Goal: Contribute content

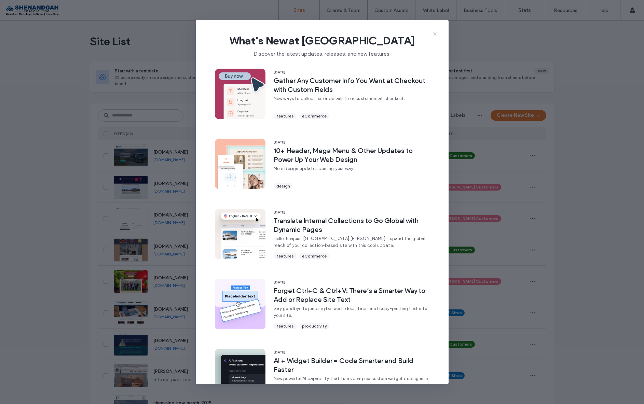
click at [436, 33] on icon at bounding box center [434, 33] width 5 height 5
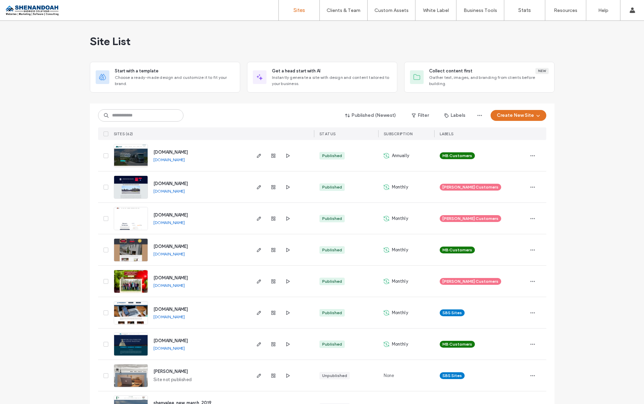
click at [184, 185] on span "www.hagerstownelks378.com" at bounding box center [170, 183] width 35 height 5
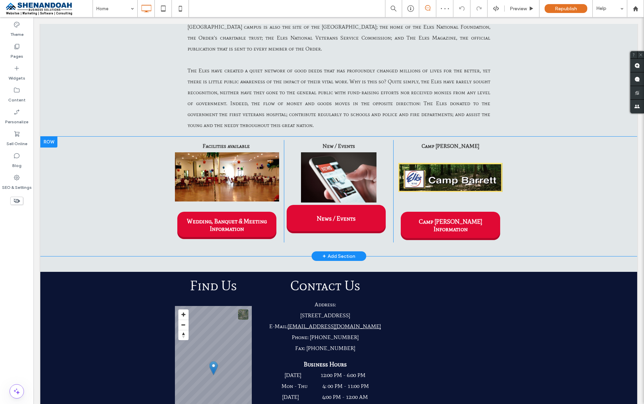
scroll to position [323, 0]
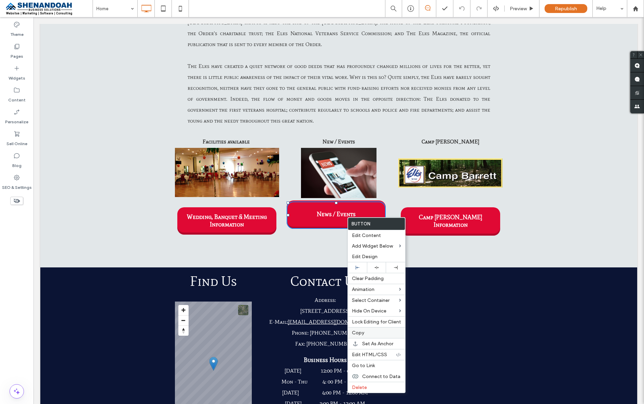
click at [366, 336] on label "Copy" at bounding box center [376, 333] width 49 height 6
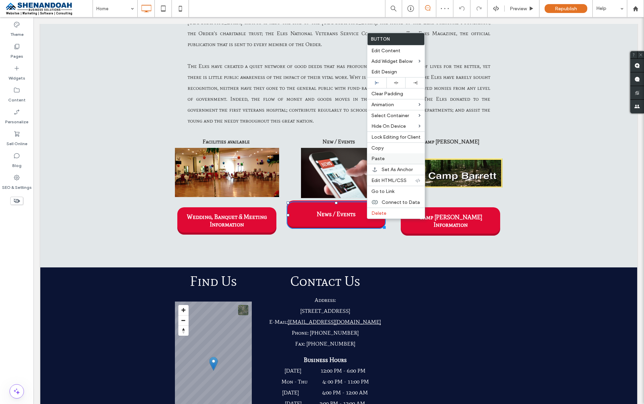
click at [403, 157] on label "Paste" at bounding box center [395, 159] width 49 height 6
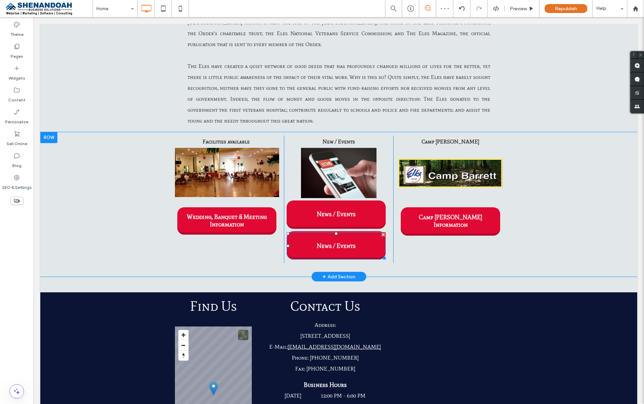
click at [362, 237] on link "News / Events" at bounding box center [336, 245] width 99 height 27
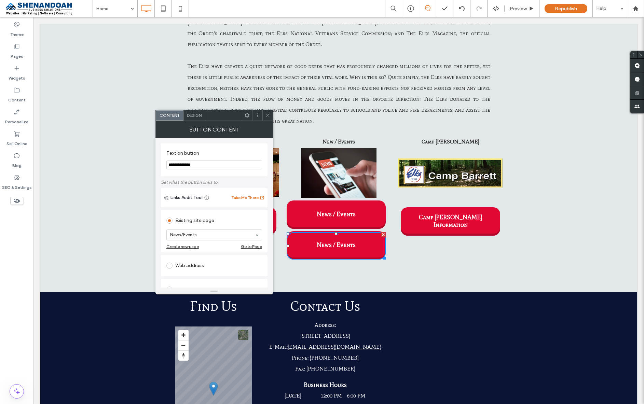
scroll to position [109, 0]
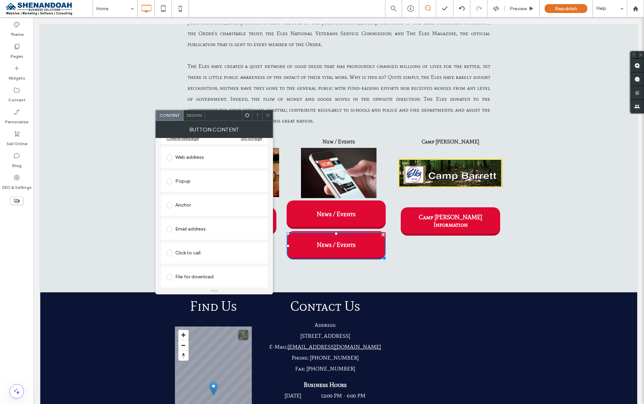
click at [199, 276] on div "File for download" at bounding box center [214, 277] width 96 height 11
click at [199, 277] on div "File" at bounding box center [214, 277] width 95 height 6
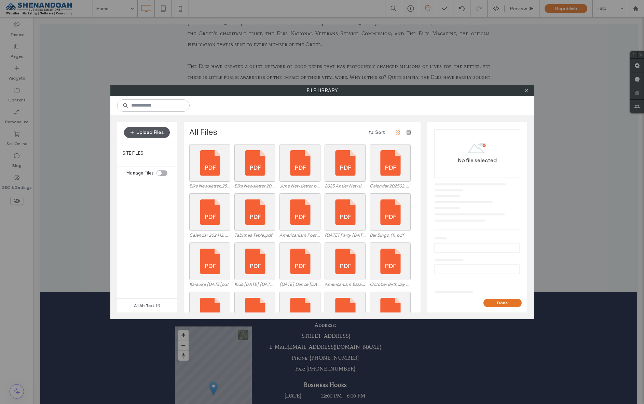
click at [137, 134] on button "Upload Files" at bounding box center [147, 132] width 46 height 11
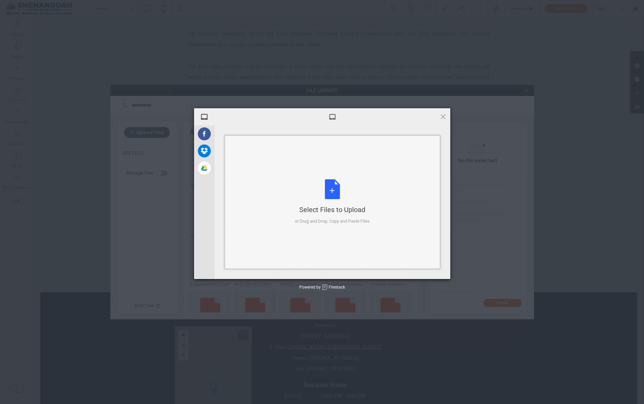
click at [333, 181] on div "Select Files to Upload or Drag and Drop, Copy and Paste Files" at bounding box center [332, 201] width 75 height 45
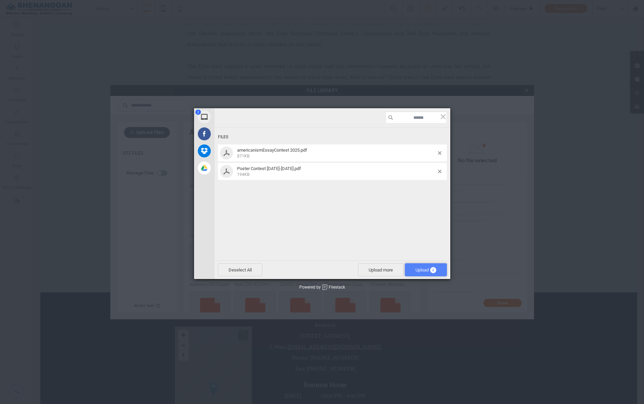
click at [424, 274] on span "Upload 2" at bounding box center [426, 269] width 42 height 13
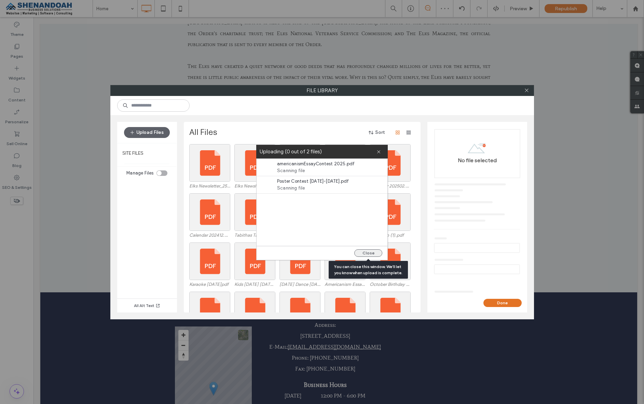
click at [365, 254] on button "Close" at bounding box center [368, 253] width 28 height 8
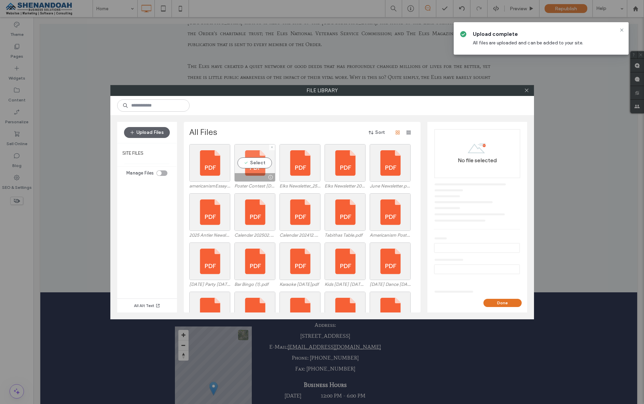
click at [269, 177] on div at bounding box center [271, 177] width 9 height 5
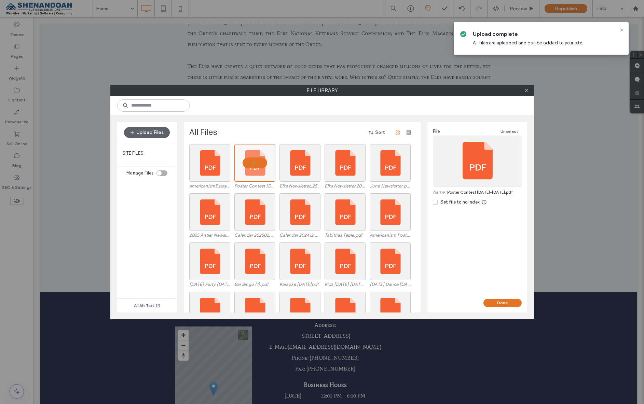
click at [470, 193] on link "Poster Contest [DATE]-[DATE].pdf" at bounding box center [480, 192] width 66 height 5
click at [215, 176] on div at bounding box center [210, 177] width 40 height 8
click at [483, 193] on link "americanismEssayContest 2025.pdf" at bounding box center [482, 192] width 70 height 5
